Goal: Navigation & Orientation: Find specific page/section

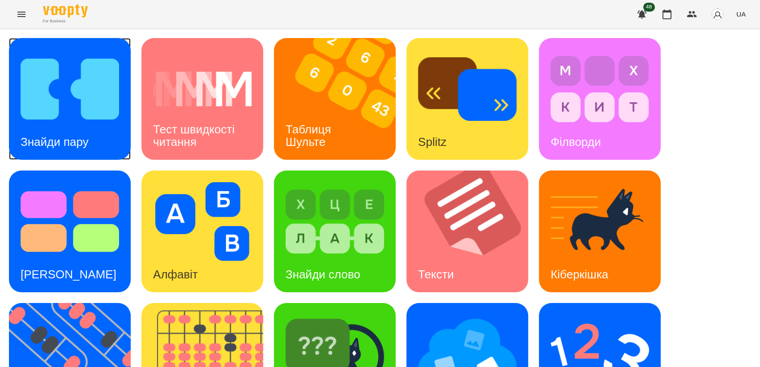
click at [89, 95] on img at bounding box center [70, 89] width 98 height 79
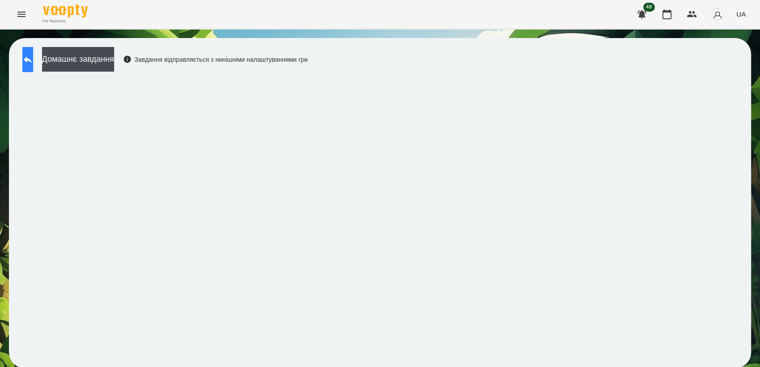
click at [30, 62] on button at bounding box center [27, 59] width 11 height 25
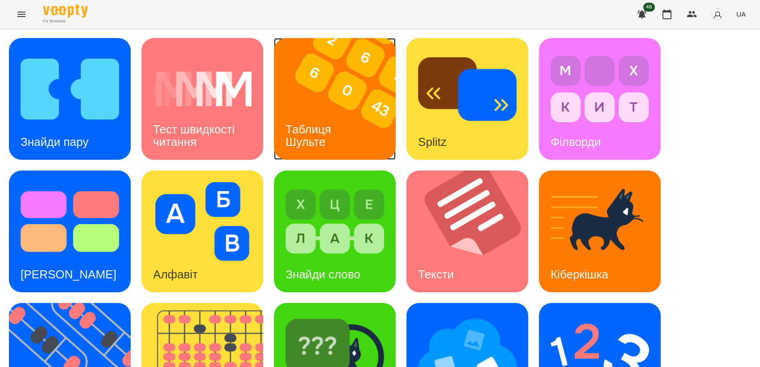
click at [305, 123] on h3 "Таблиця Шульте" at bounding box center [309, 135] width 49 height 25
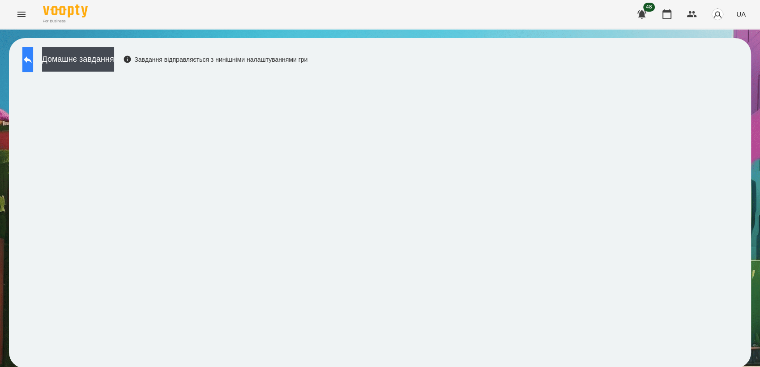
click at [29, 52] on button at bounding box center [27, 59] width 11 height 25
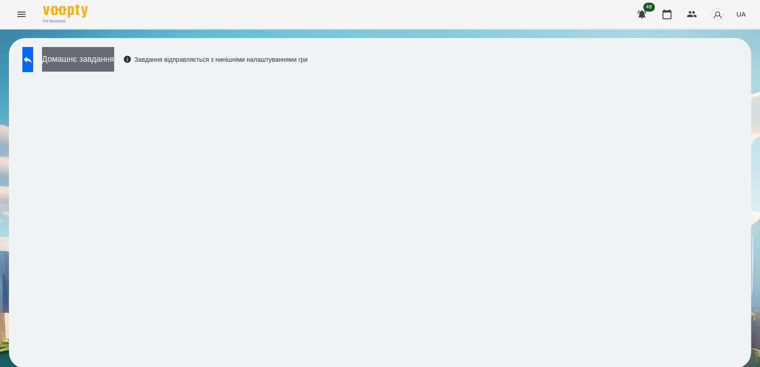
click at [60, 65] on button "Домашнє завдання" at bounding box center [78, 59] width 72 height 25
click at [33, 69] on button at bounding box center [27, 59] width 11 height 25
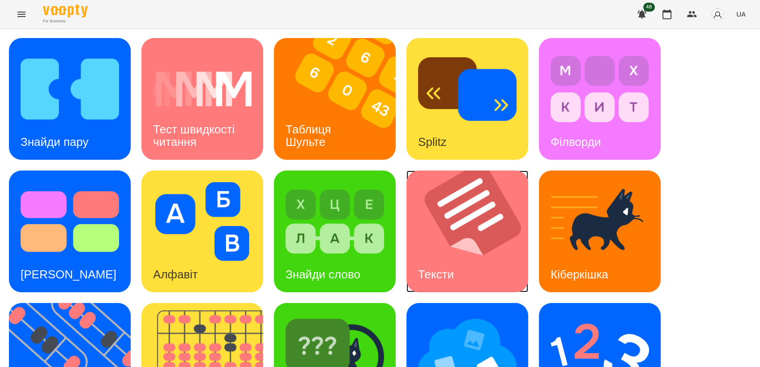
click at [470, 197] on img at bounding box center [472, 231] width 133 height 122
drag, startPoint x: 0, startPoint y: 0, endPoint x: 465, endPoint y: 216, distance: 512.7
click at [465, 216] on img at bounding box center [472, 231] width 133 height 122
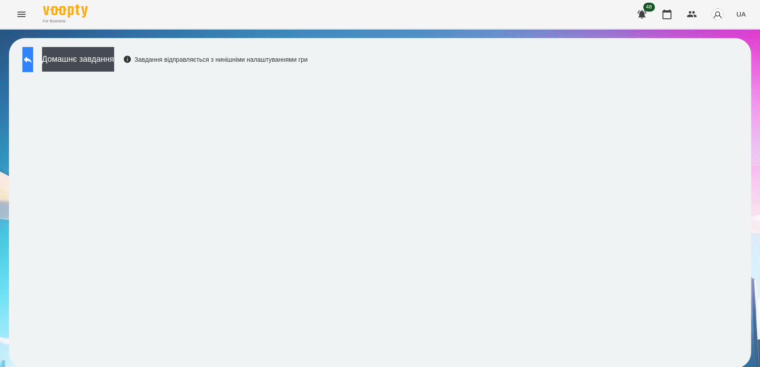
click at [33, 68] on button at bounding box center [27, 59] width 11 height 25
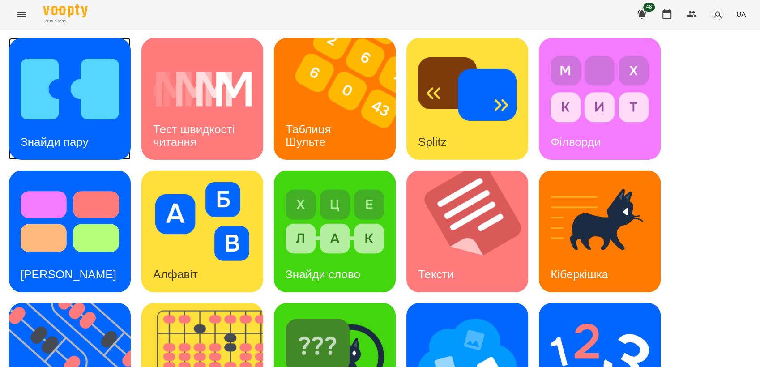
click at [68, 86] on img at bounding box center [70, 89] width 98 height 79
